Goal: Information Seeking & Learning: Find specific fact

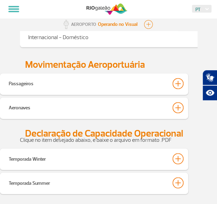
scroll to position [180, 0]
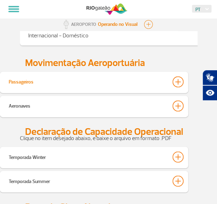
click at [179, 85] on div at bounding box center [178, 81] width 11 height 11
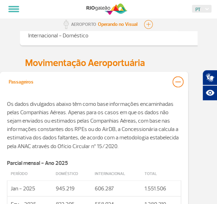
click at [181, 84] on div at bounding box center [178, 81] width 11 height 11
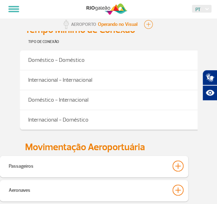
scroll to position [115, 0]
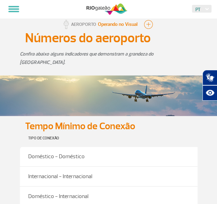
click at [188, 137] on th "Tipo de Conexão" at bounding box center [159, 137] width 279 height 17
click at [149, 23] on button "button" at bounding box center [148, 24] width 10 height 10
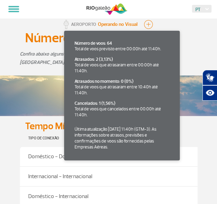
scroll to position [119, 0]
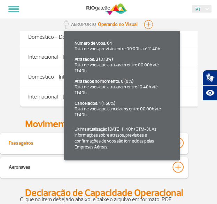
click at [181, 145] on div at bounding box center [178, 142] width 11 height 11
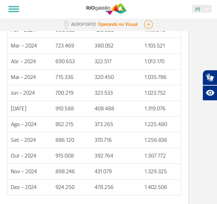
scroll to position [534, 0]
